Goal: Information Seeking & Learning: Learn about a topic

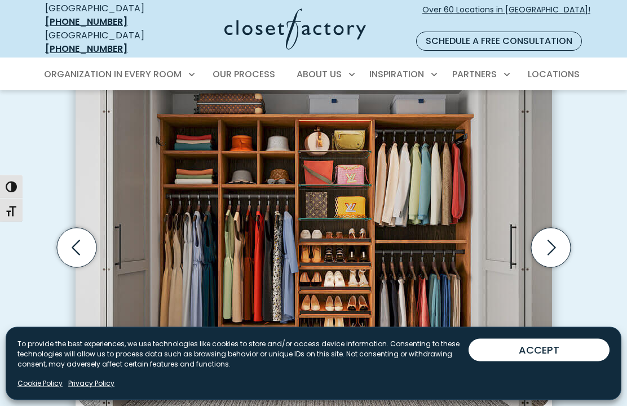
scroll to position [332, 0]
click at [556, 228] on icon "Next slide" at bounding box center [550, 247] width 39 height 39
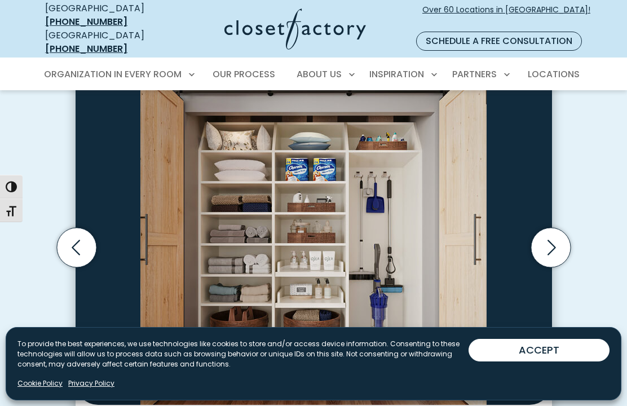
click at [555, 228] on icon "Next slide" at bounding box center [550, 247] width 39 height 39
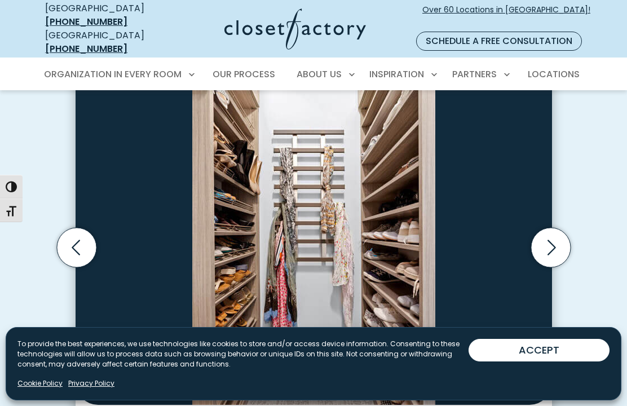
click at [557, 231] on icon "Next slide" at bounding box center [550, 247] width 39 height 39
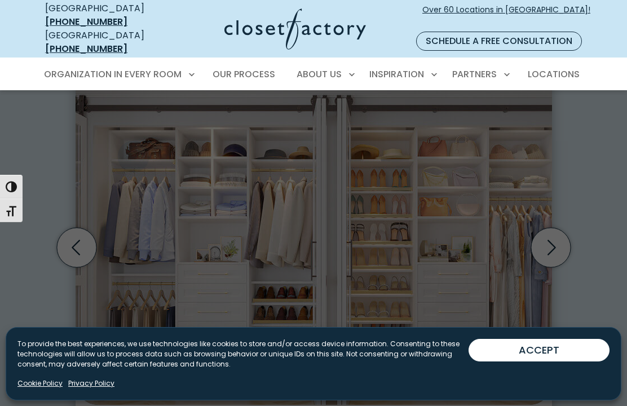
click at [131, 148] on link "Reach-In Closets" at bounding box center [117, 156] width 169 height 21
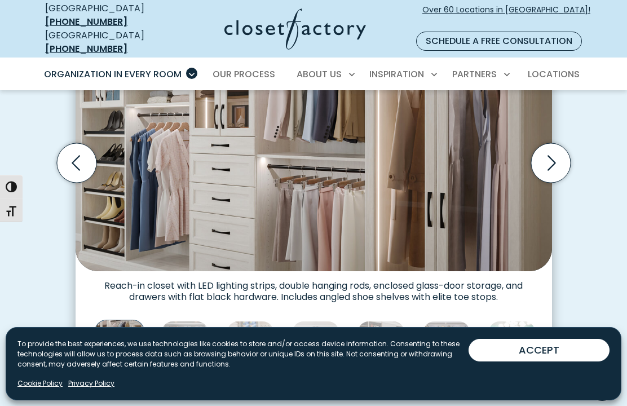
scroll to position [357, 0]
click at [131, 328] on img "Thumbnail Gallery" at bounding box center [119, 345] width 50 height 50
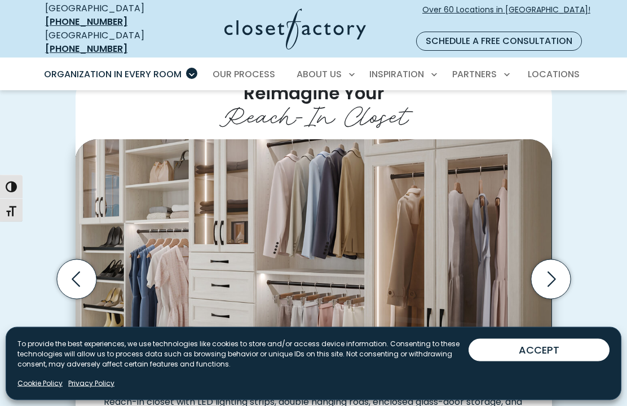
scroll to position [241, 0]
click at [555, 262] on icon "Next slide" at bounding box center [550, 278] width 39 height 39
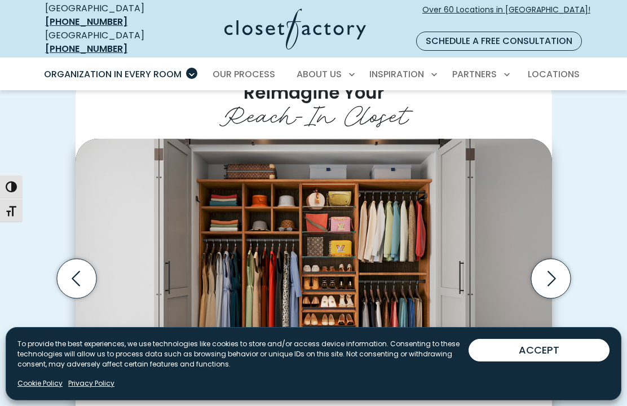
click at [549, 271] on icon "Next slide" at bounding box center [552, 278] width 8 height 15
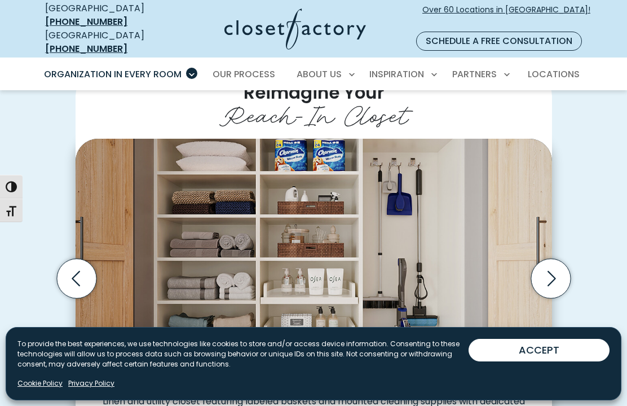
click at [545, 261] on icon "Next slide" at bounding box center [550, 278] width 39 height 39
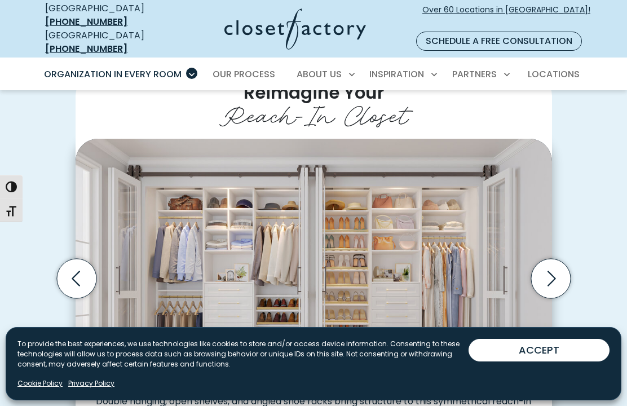
click at [551, 263] on icon "Next slide" at bounding box center [550, 278] width 39 height 39
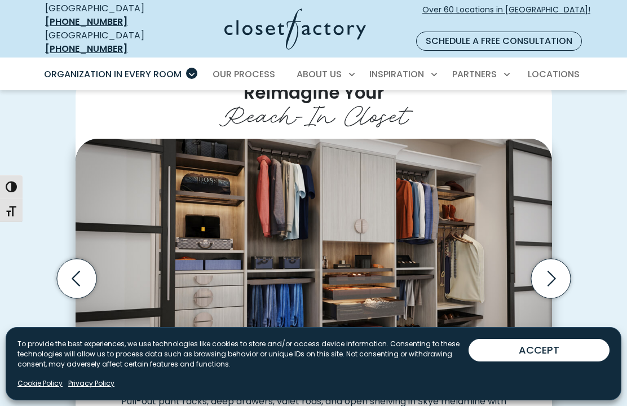
click at [551, 264] on icon "Next slide" at bounding box center [550, 278] width 39 height 39
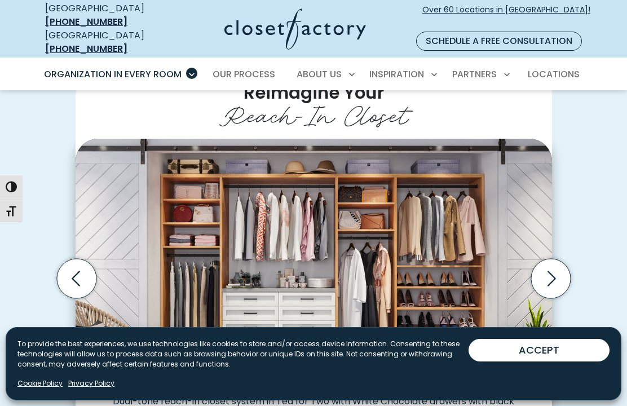
click at [551, 271] on icon "Next slide" at bounding box center [552, 278] width 8 height 15
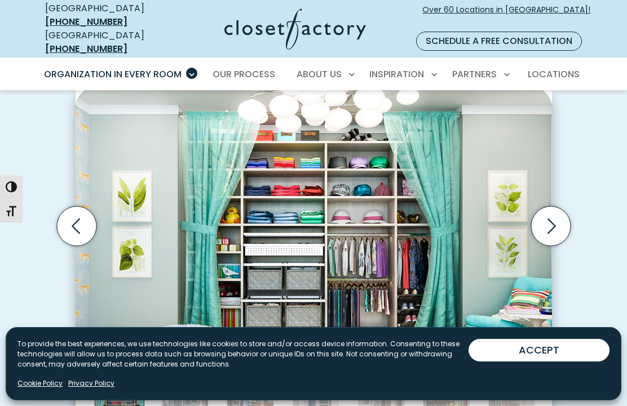
scroll to position [296, 0]
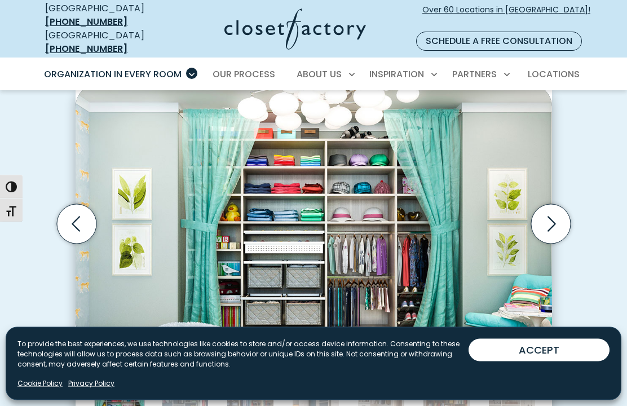
click at [552, 209] on icon "Next slide" at bounding box center [550, 224] width 39 height 39
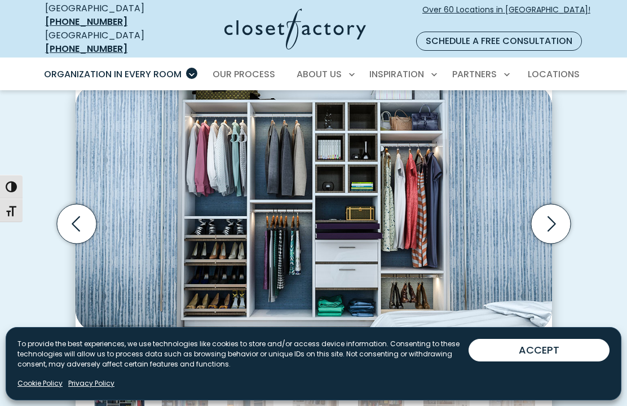
click at [545, 204] on icon "Next slide" at bounding box center [550, 223] width 39 height 39
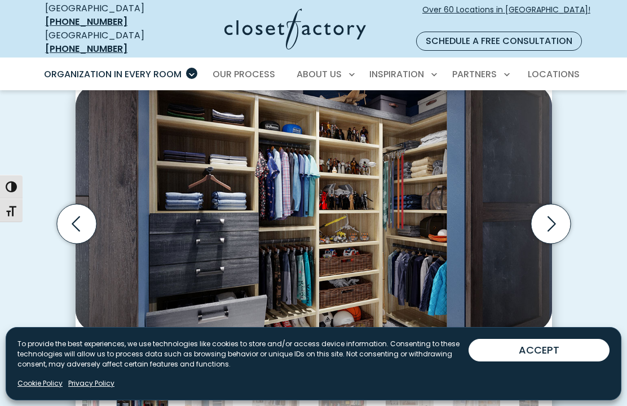
scroll to position [244, 0]
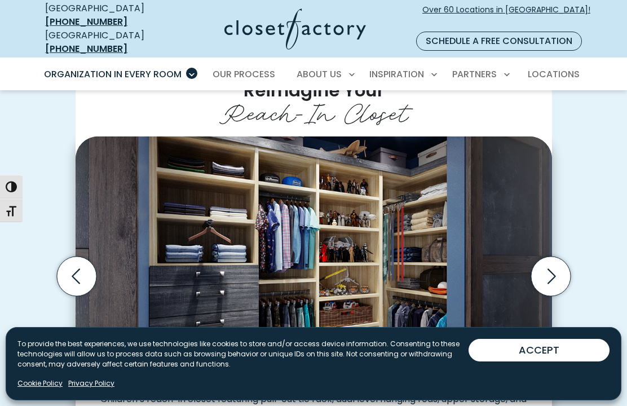
click at [544, 261] on icon "Next slide" at bounding box center [550, 276] width 39 height 39
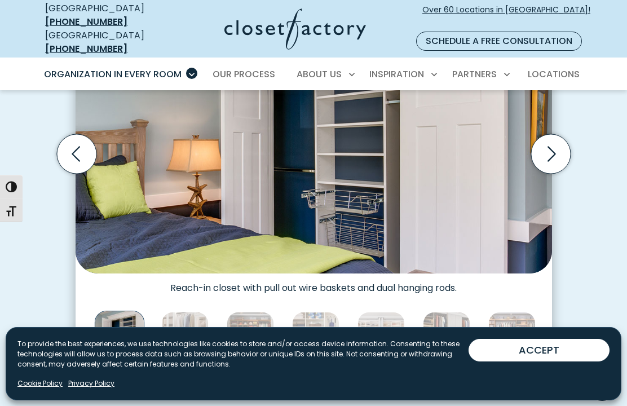
scroll to position [360, 0]
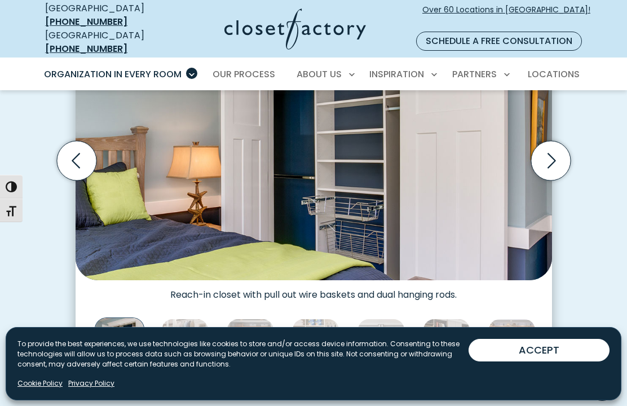
click at [188, 325] on img "Thumbnail Gallery" at bounding box center [184, 342] width 47 height 47
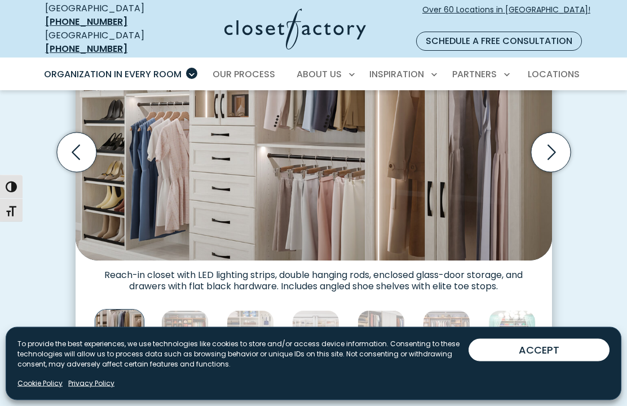
click at [253, 324] on img "Thumbnail Gallery" at bounding box center [250, 334] width 47 height 47
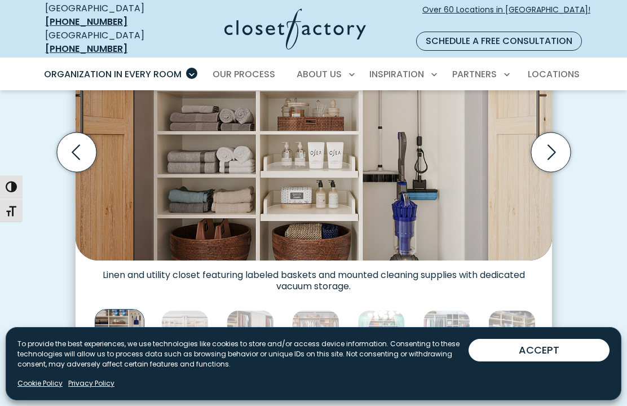
click at [514, 319] on img "Thumbnail Gallery" at bounding box center [512, 333] width 47 height 47
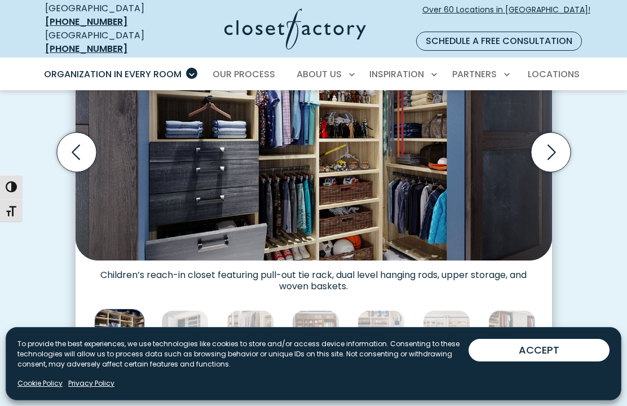
click at [555, 144] on icon "Next slide" at bounding box center [552, 151] width 8 height 15
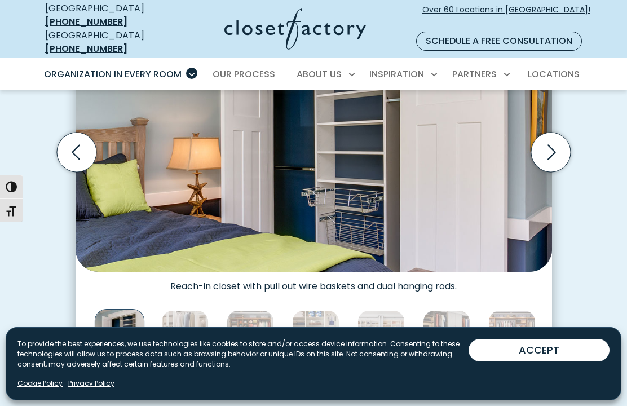
click at [553, 144] on icon "Next slide" at bounding box center [552, 151] width 8 height 15
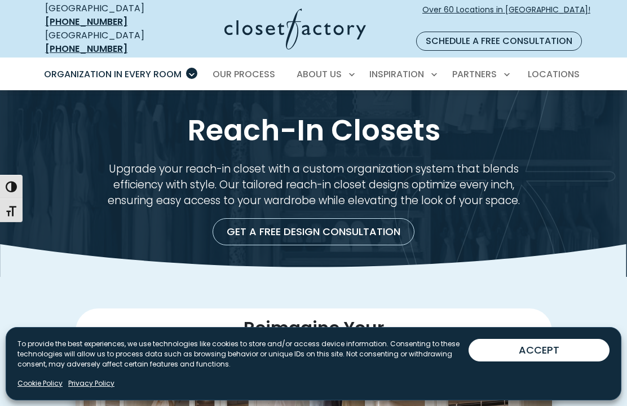
scroll to position [0, 0]
